Goal: Find specific page/section: Find specific page/section

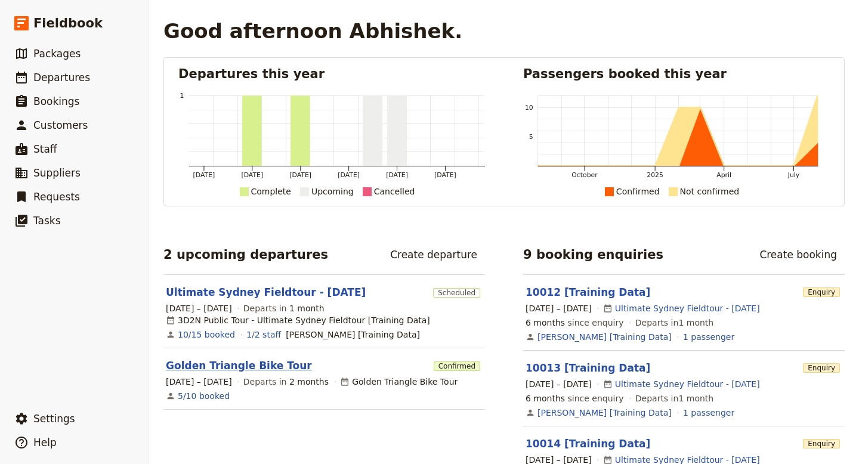
click at [228, 369] on link "Golden Triangle Bike Tour" at bounding box center [239, 366] width 146 height 14
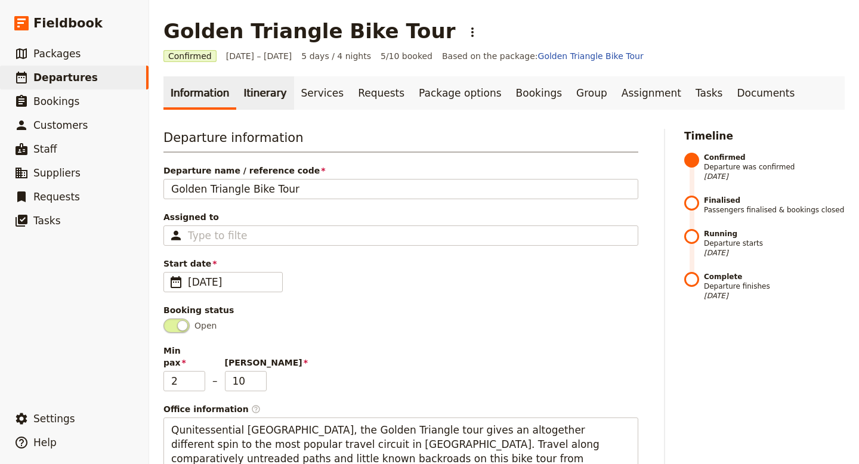
click at [254, 89] on link "Itinerary" at bounding box center [264, 92] width 57 height 33
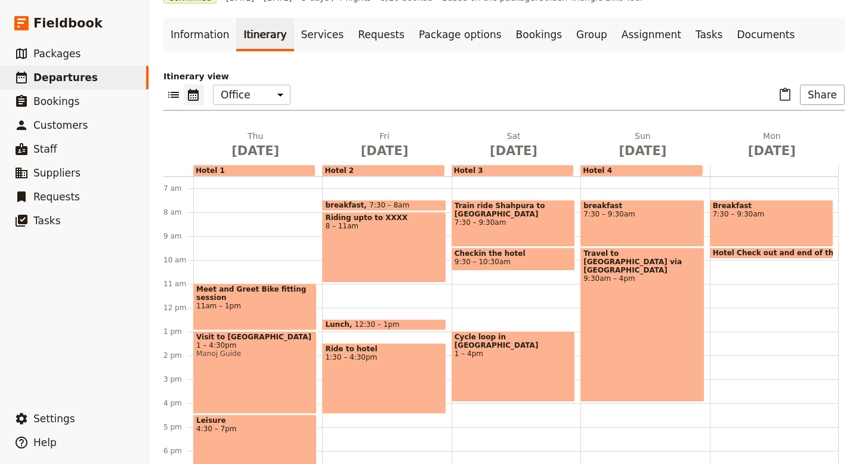
scroll to position [78, 0]
